Goal: Find specific page/section: Find specific page/section

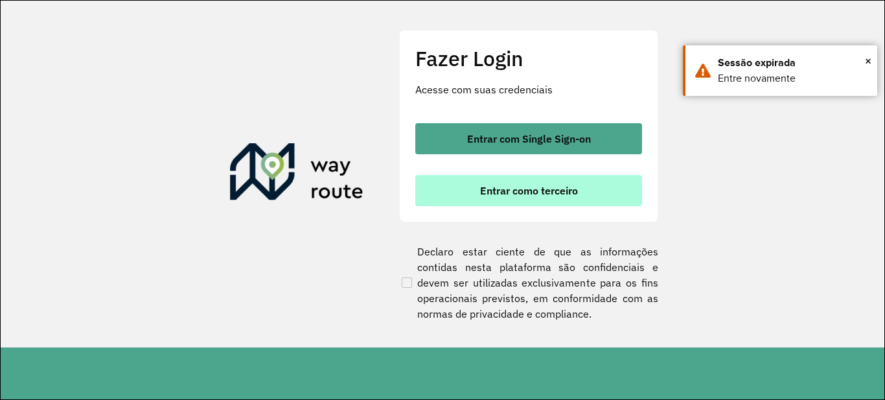
click at [519, 195] on span "Entrar como terceiro" at bounding box center [529, 190] width 98 height 10
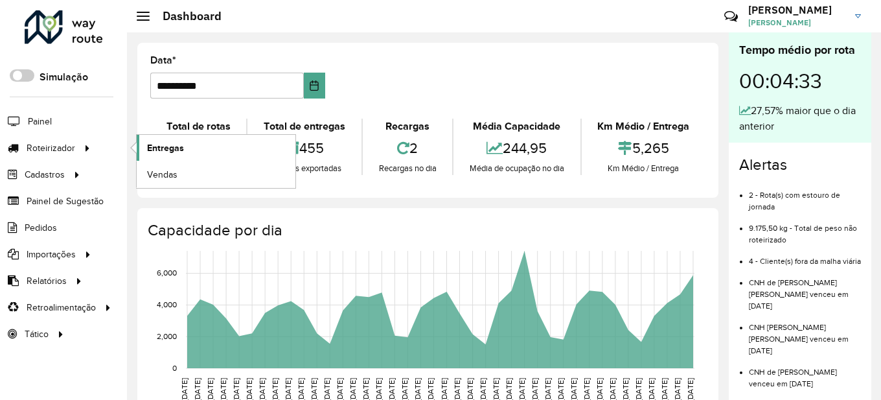
click at [162, 142] on span "Entregas" at bounding box center [165, 148] width 37 height 14
